Goal: Information Seeking & Learning: Learn about a topic

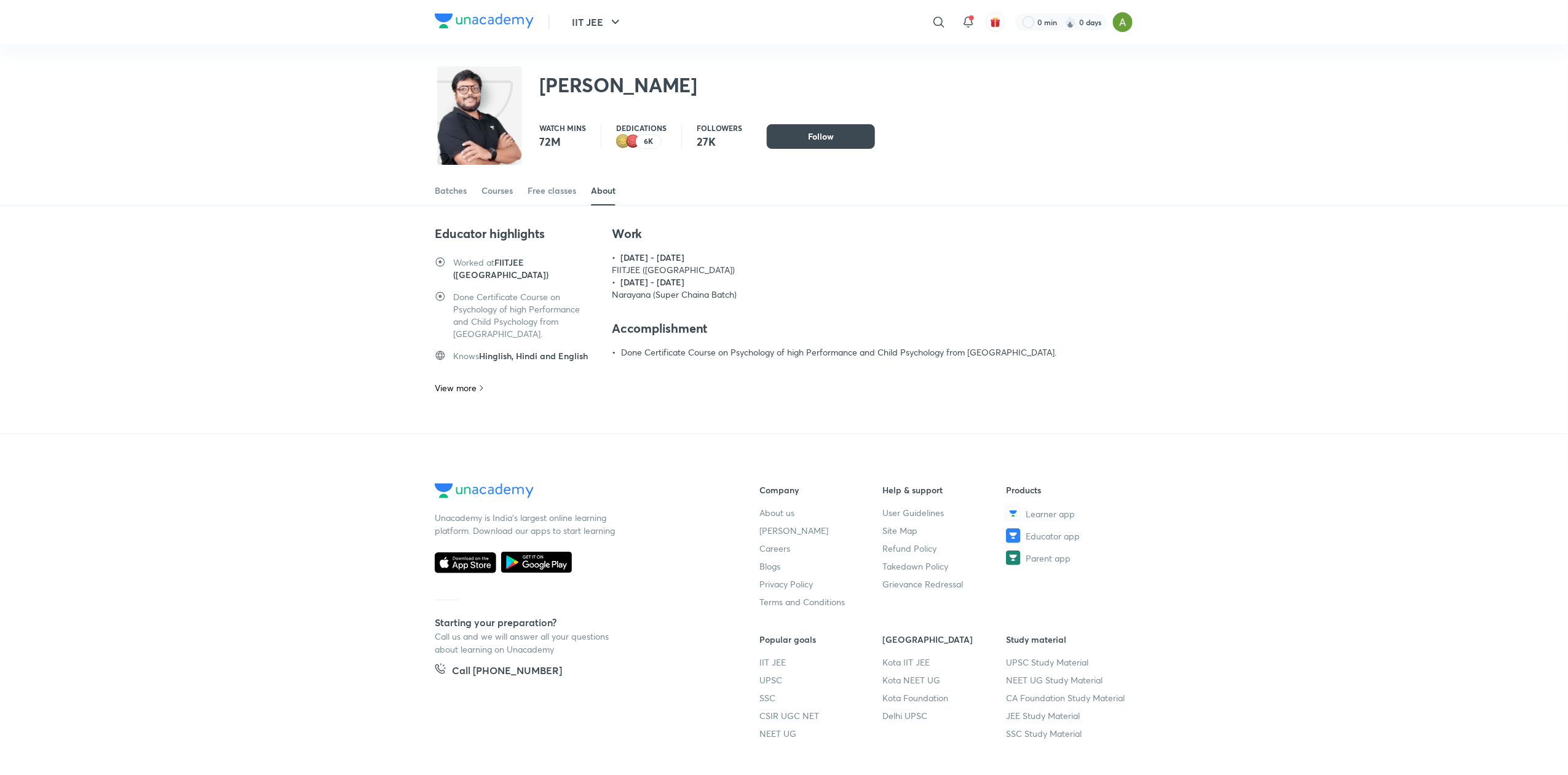
drag, startPoint x: 0, startPoint y: 0, endPoint x: 507, endPoint y: 15, distance: 507.2
click at [507, 15] on img at bounding box center [484, 21] width 99 height 15
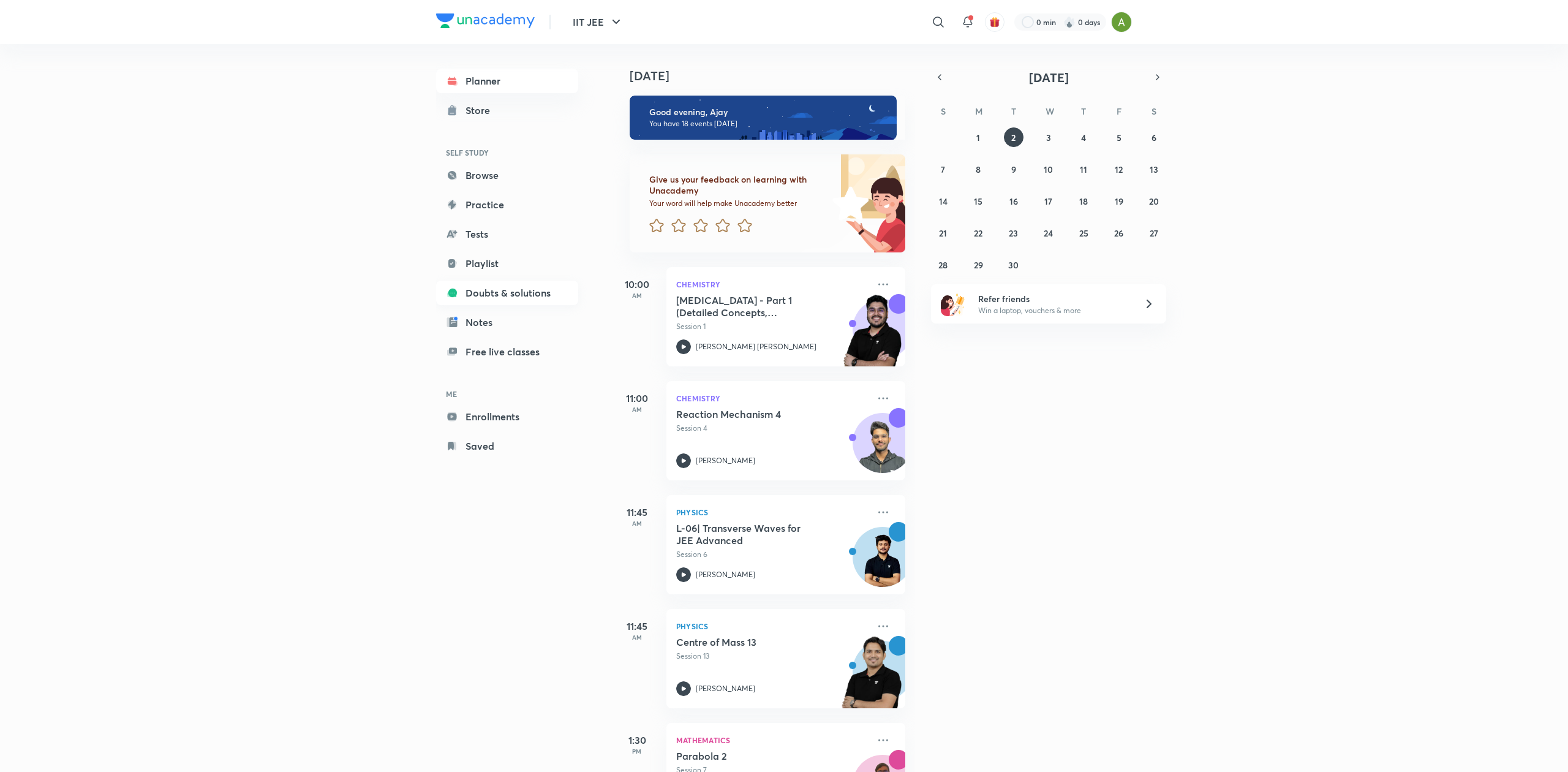
click at [481, 297] on link "Doubts & solutions" at bounding box center [507, 293] width 142 height 24
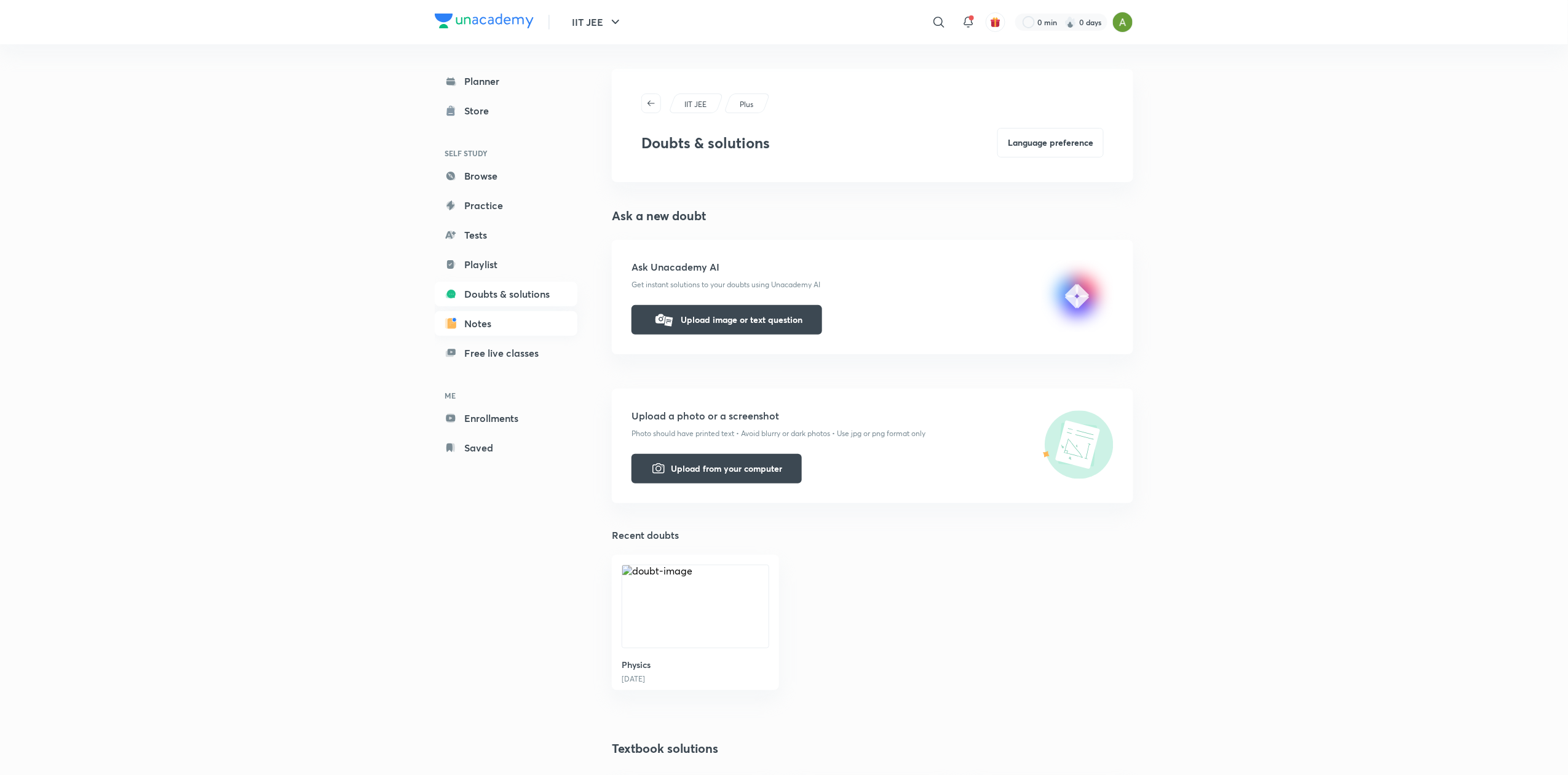
click at [525, 325] on link "Notes" at bounding box center [506, 323] width 142 height 24
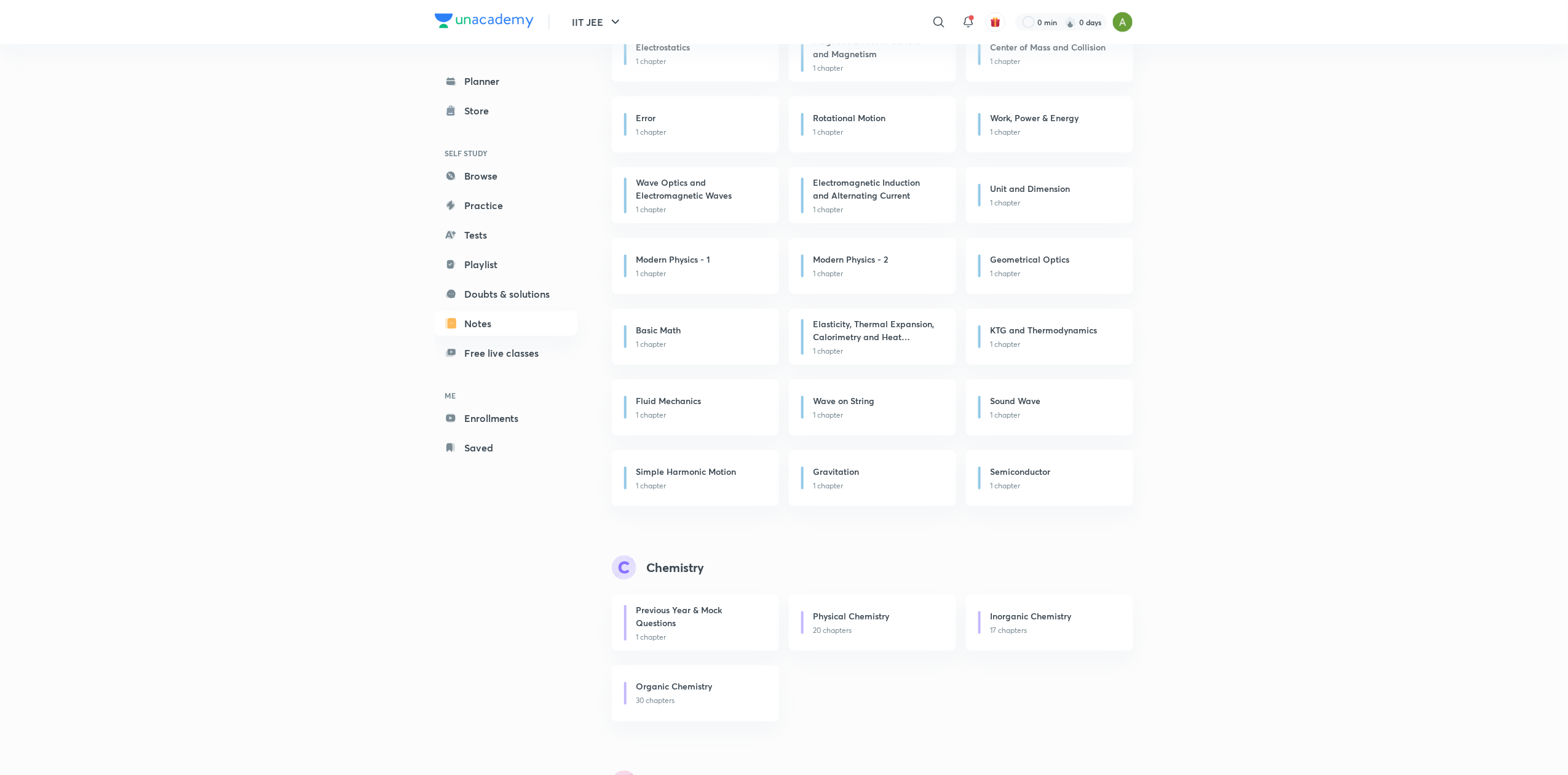
scroll to position [481, 0]
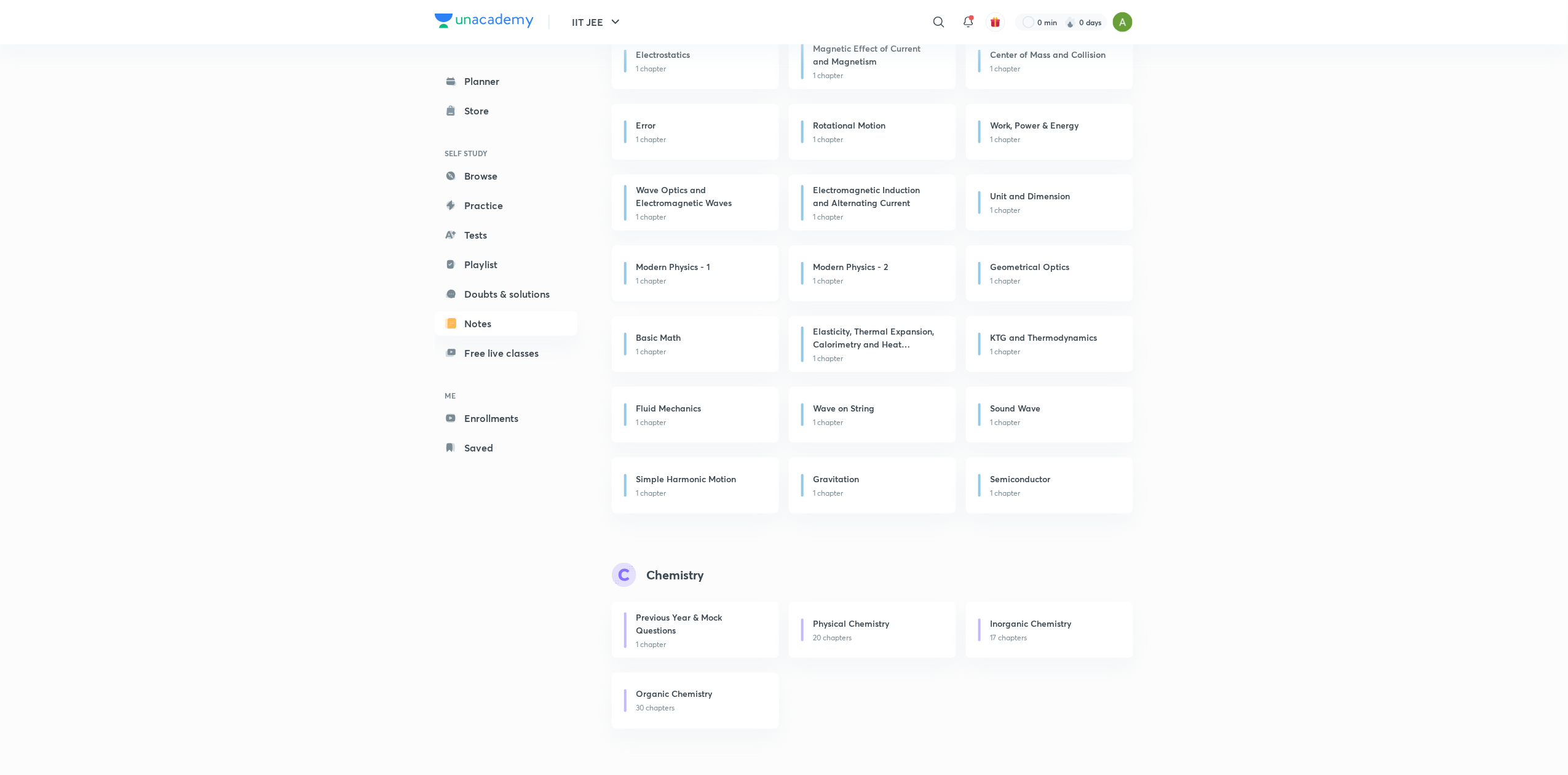
click at [697, 274] on div "Modern Physics - 1" at bounding box center [700, 268] width 128 height 15
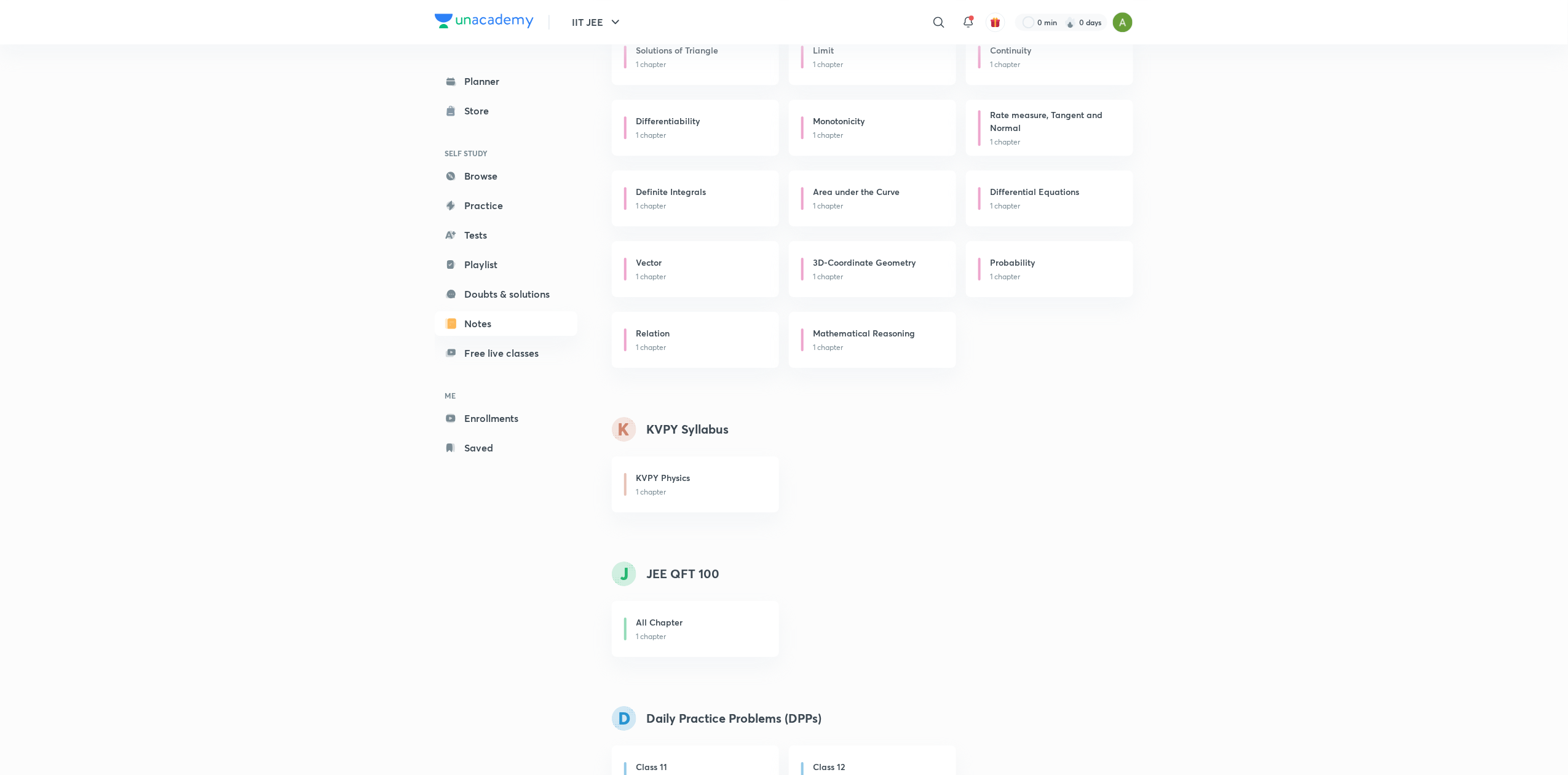
scroll to position [1883, 0]
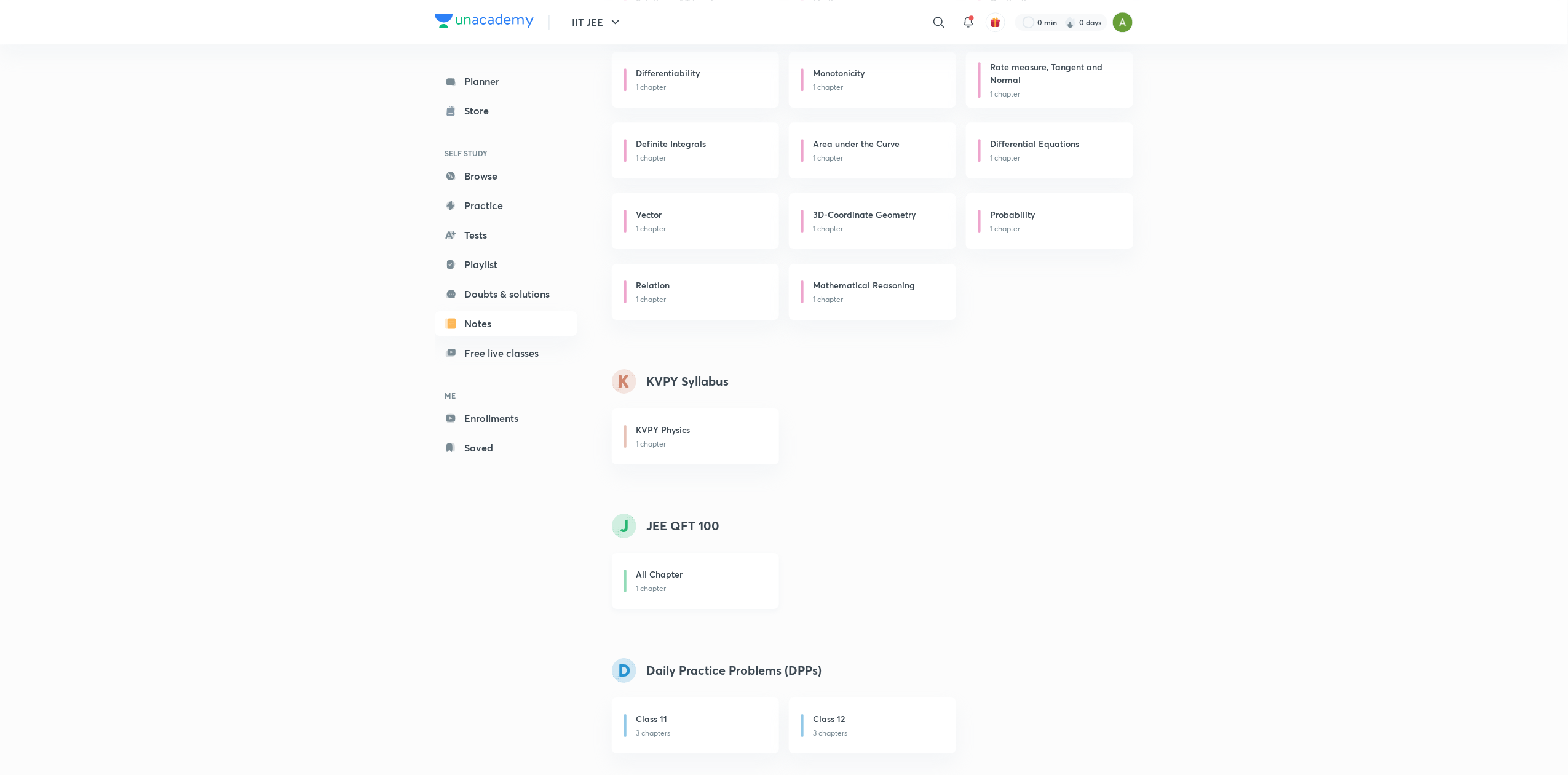
click at [697, 583] on p "1 chapter" at bounding box center [700, 588] width 128 height 11
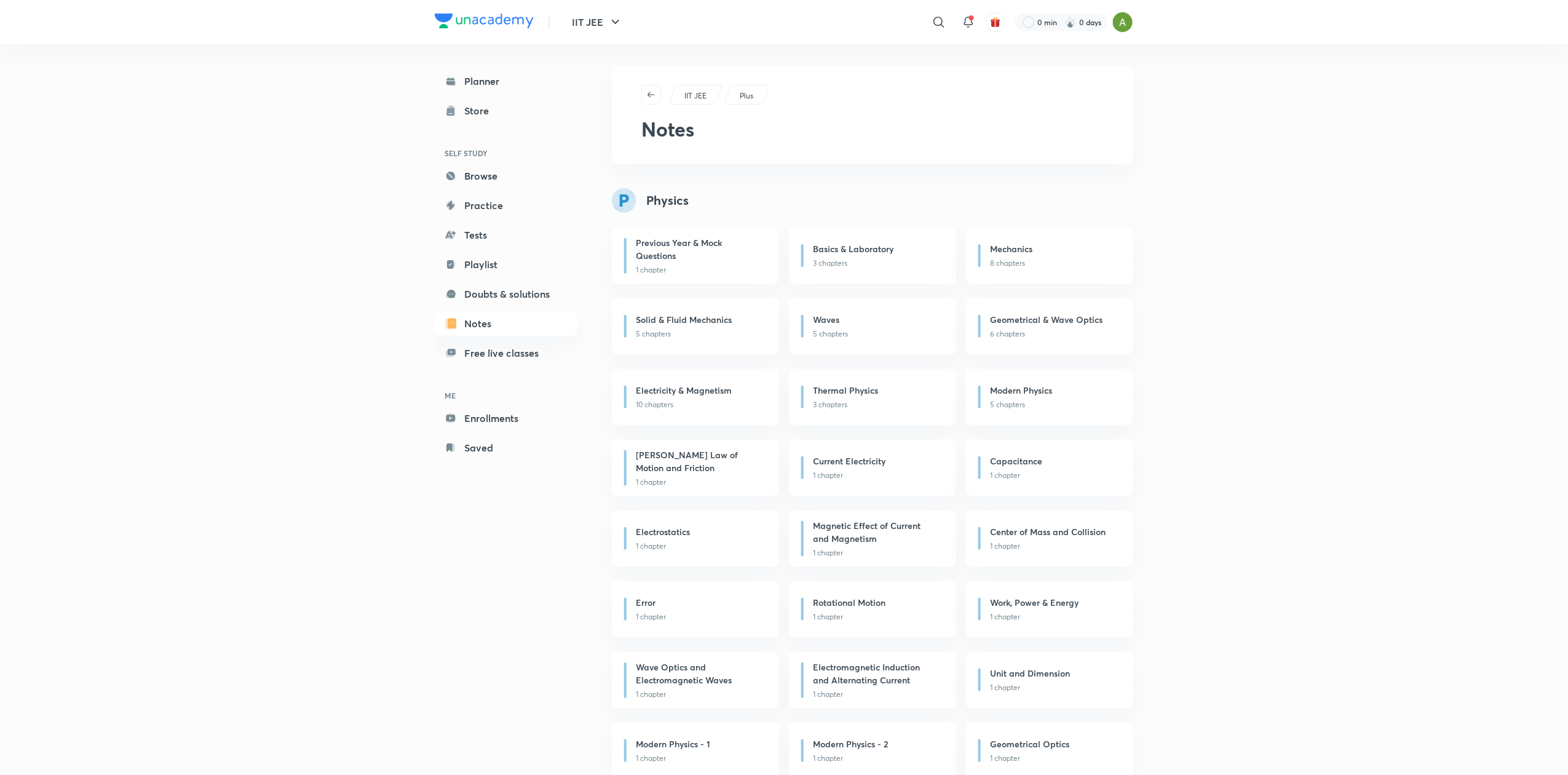
scroll to position [0, 0]
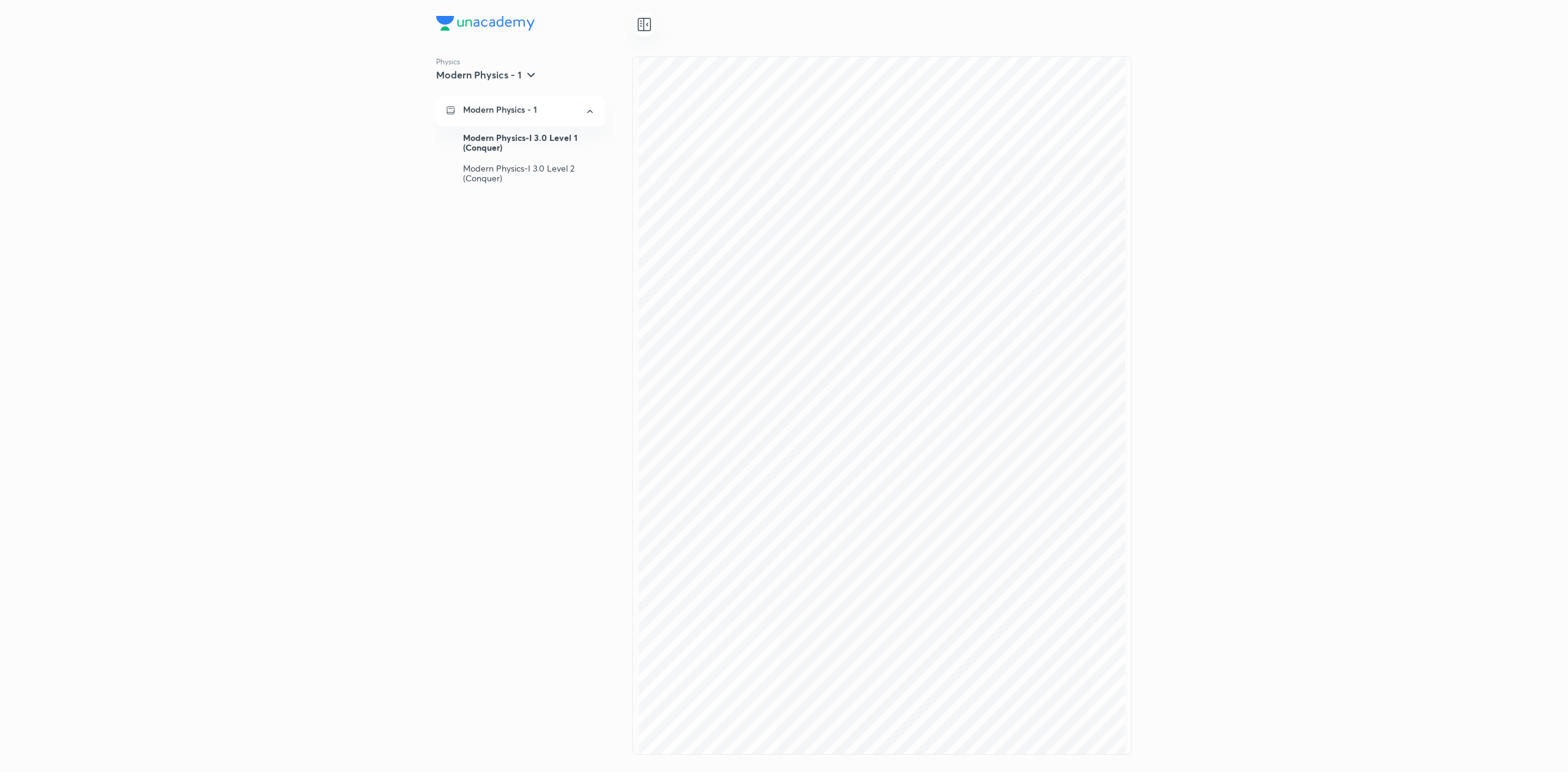
scroll to position [2395, 0]
click at [542, 137] on div "Modern Physics-I 3.0 Level 1 (Conquer)" at bounding box center [529, 143] width 132 height 31
click at [535, 263] on div "QFT Physics Part 01" at bounding box center [529, 263] width 132 height 21
